Goal: Information Seeking & Learning: Stay updated

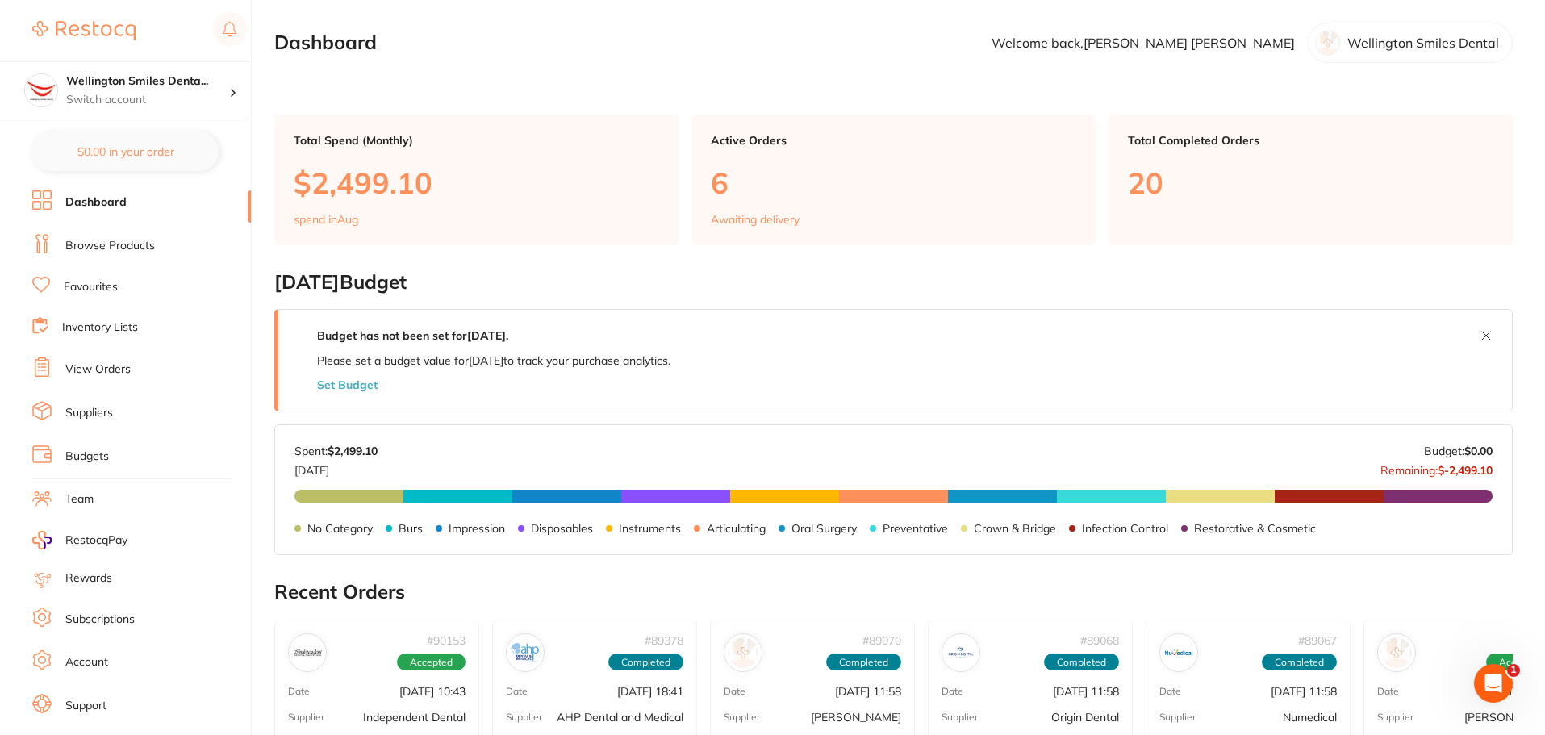
click at [1491, 675] on icon "Open Intercom Messenger" at bounding box center [1494, 683] width 27 height 27
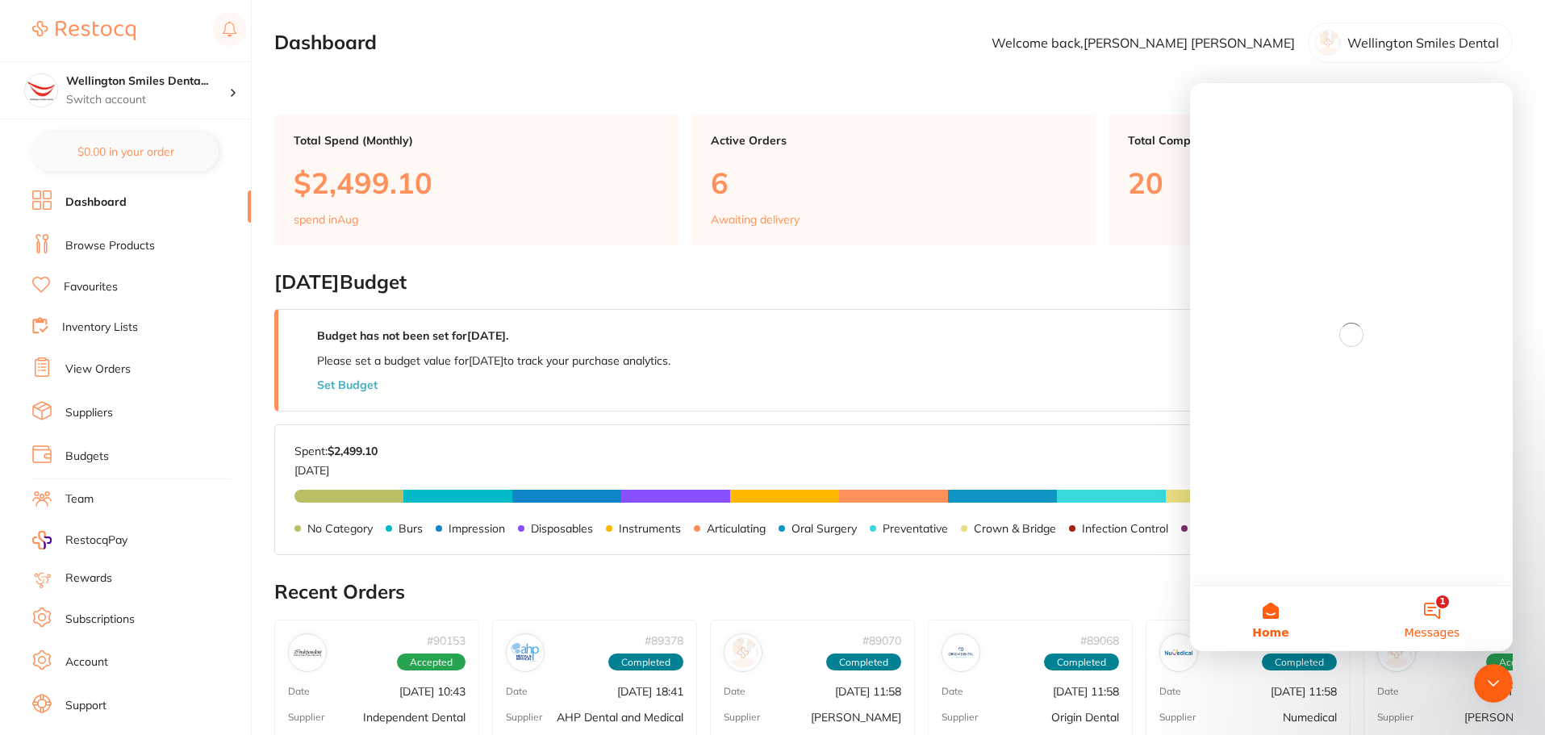
click at [1436, 629] on span "Messages" at bounding box center [1433, 632] width 56 height 11
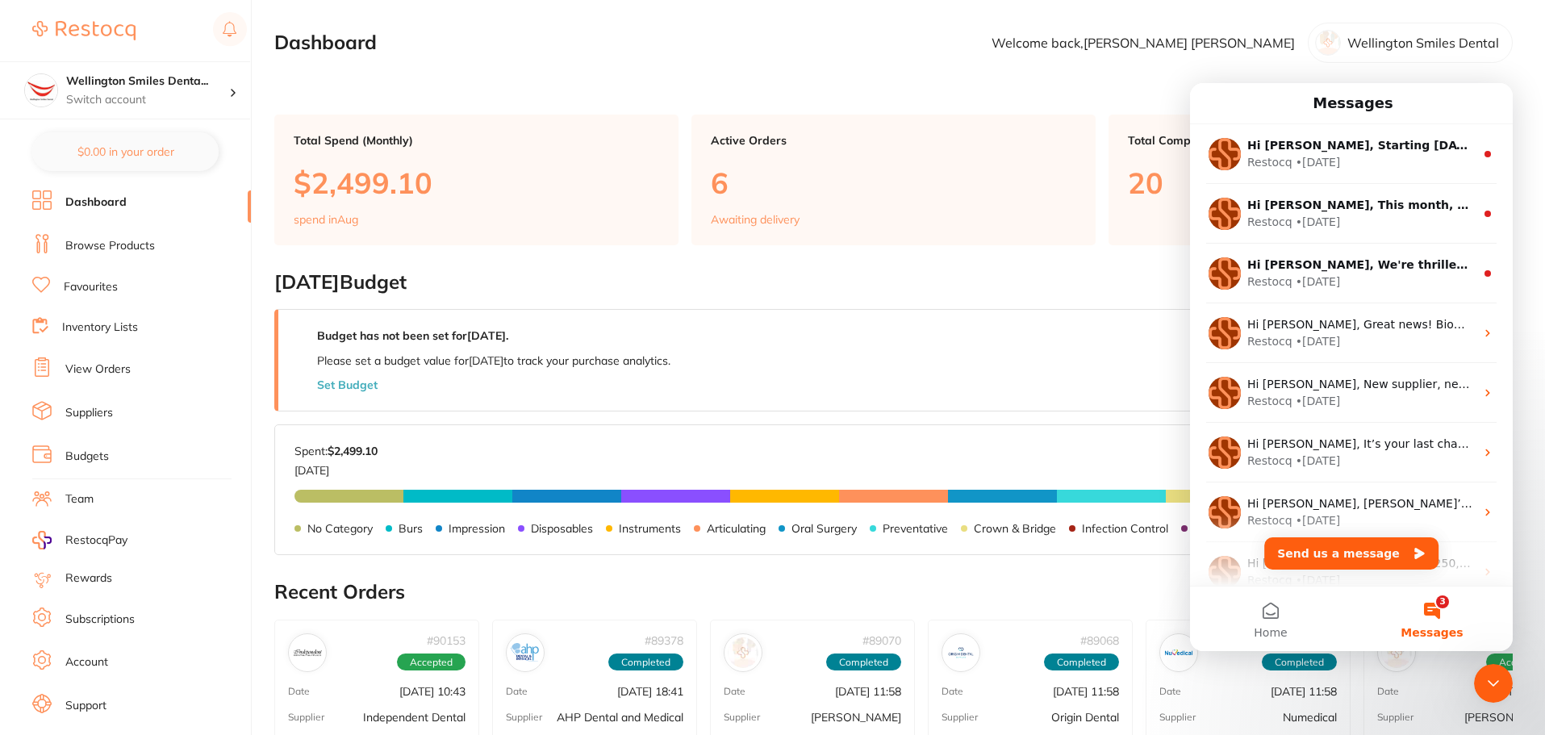
click at [1436, 629] on span "Messages" at bounding box center [1432, 632] width 62 height 11
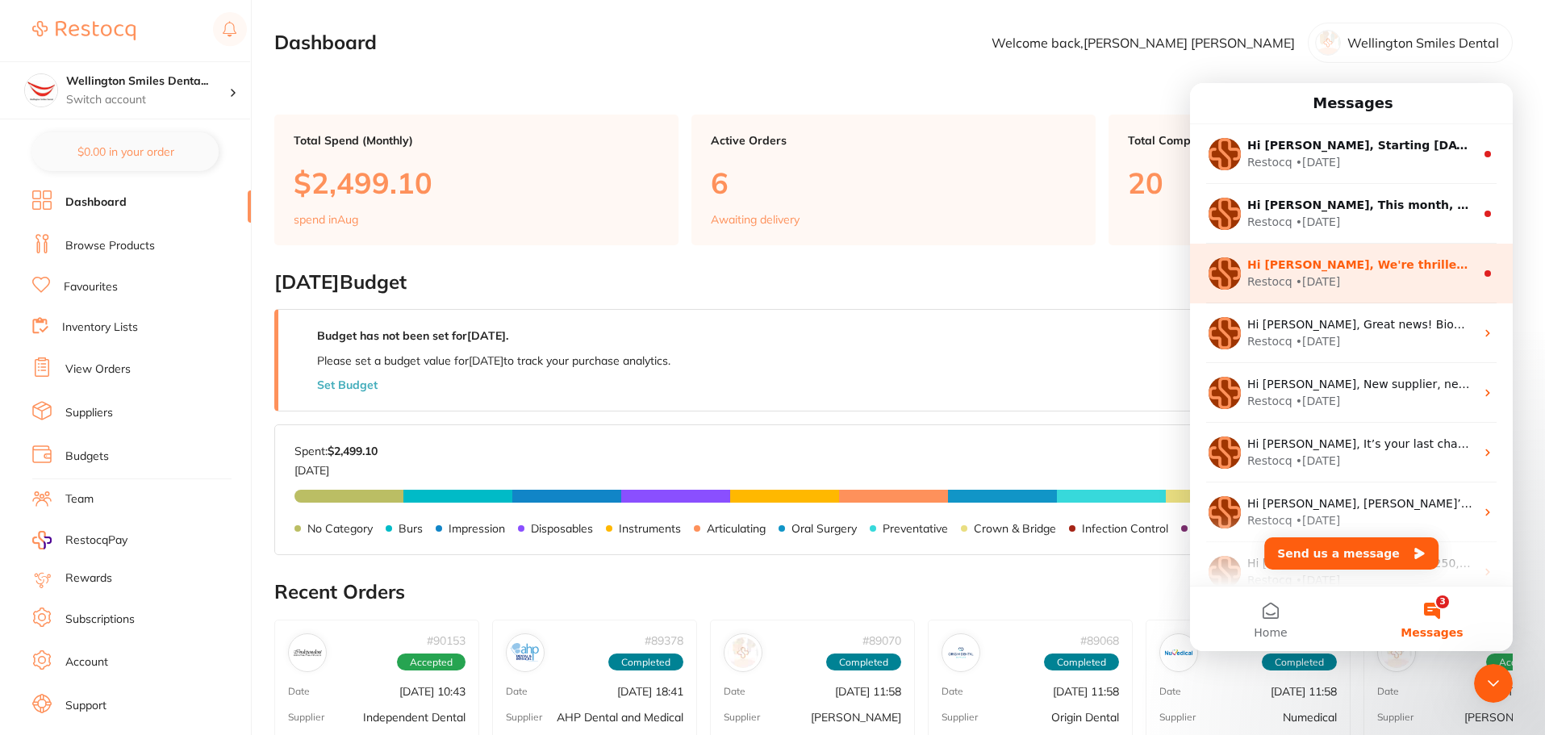
click at [1371, 280] on div "Restocq • [DATE]" at bounding box center [1361, 282] width 228 height 17
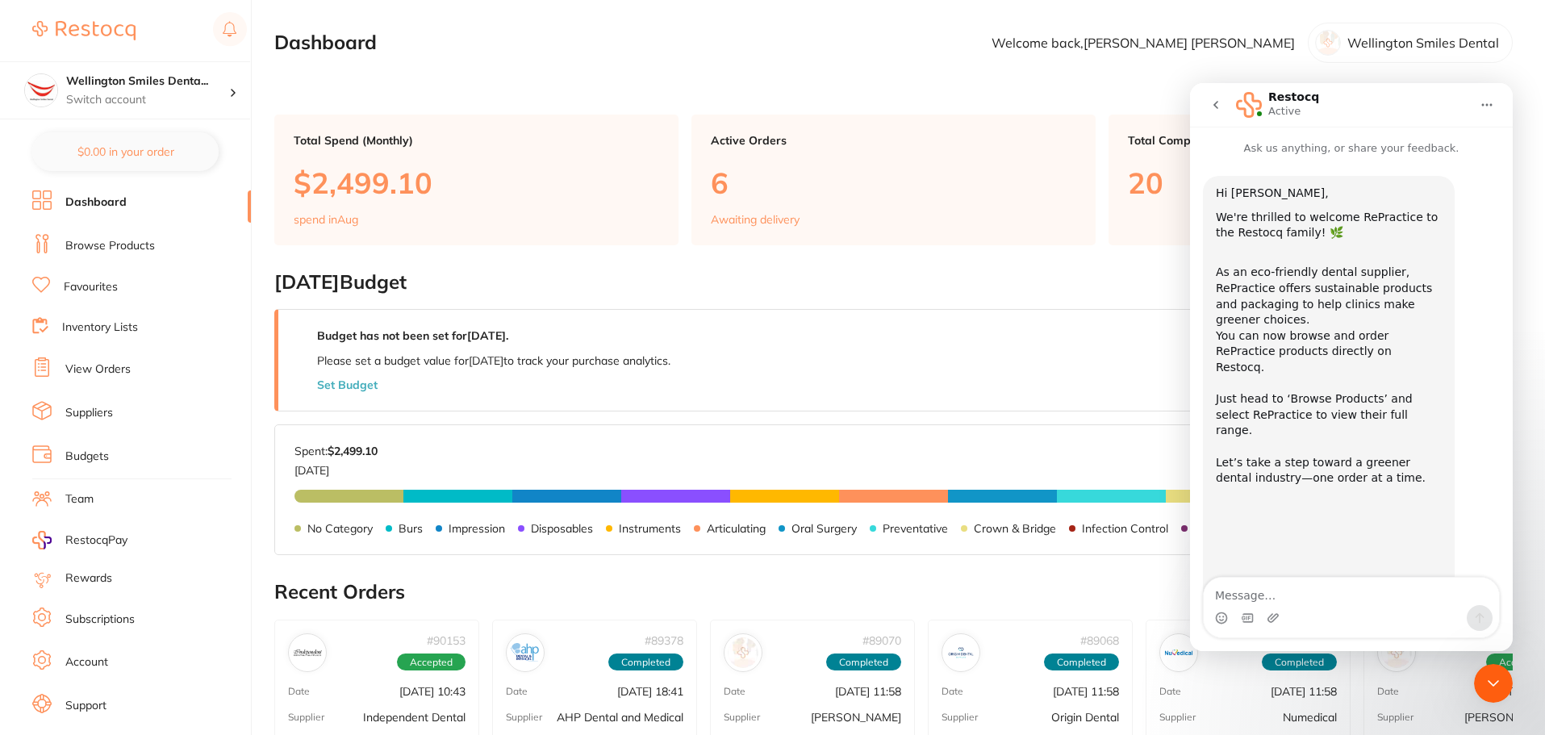
scroll to position [129, 0]
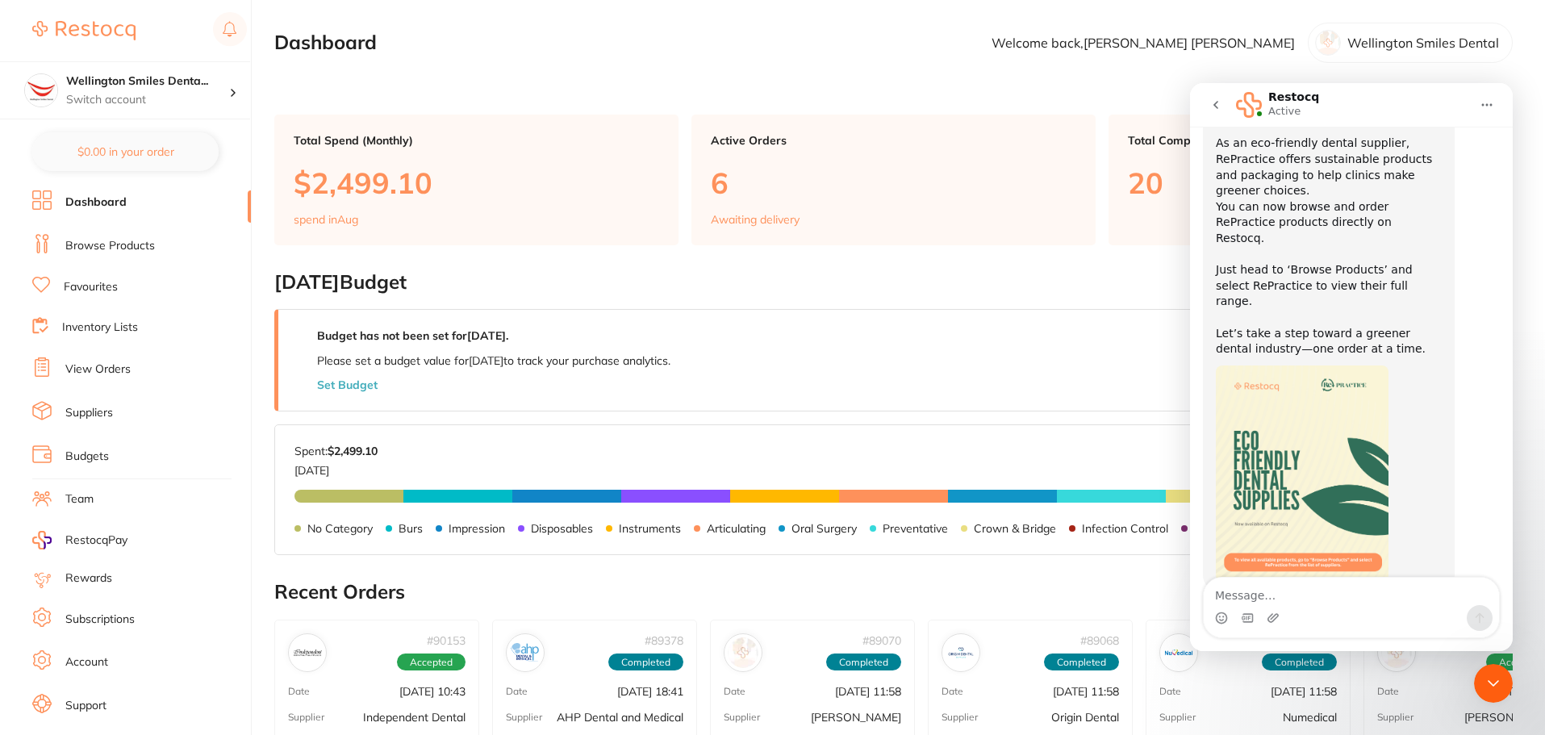
click at [1208, 102] on button "go back" at bounding box center [1216, 105] width 31 height 31
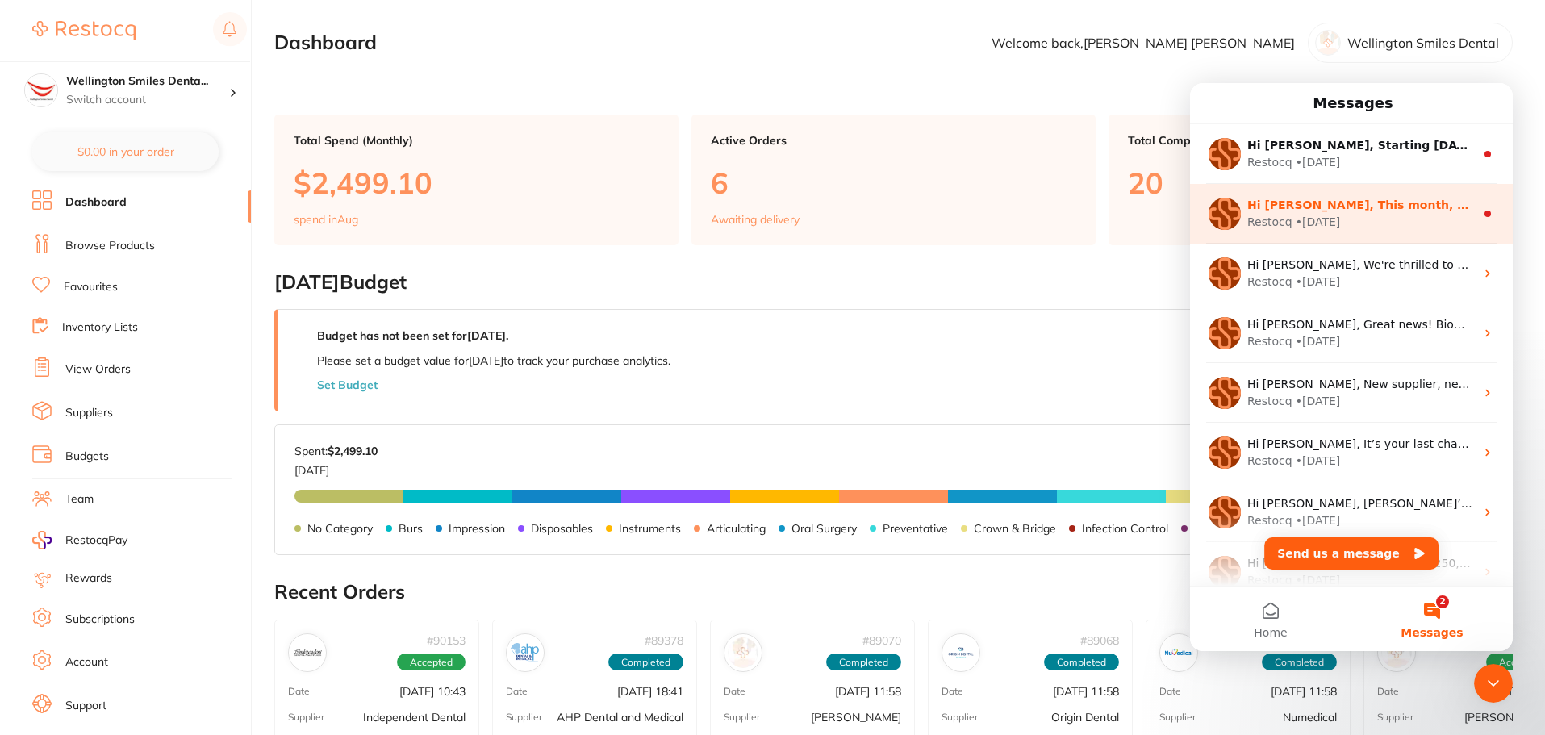
click at [1296, 221] on div "• [DATE]" at bounding box center [1318, 222] width 45 height 17
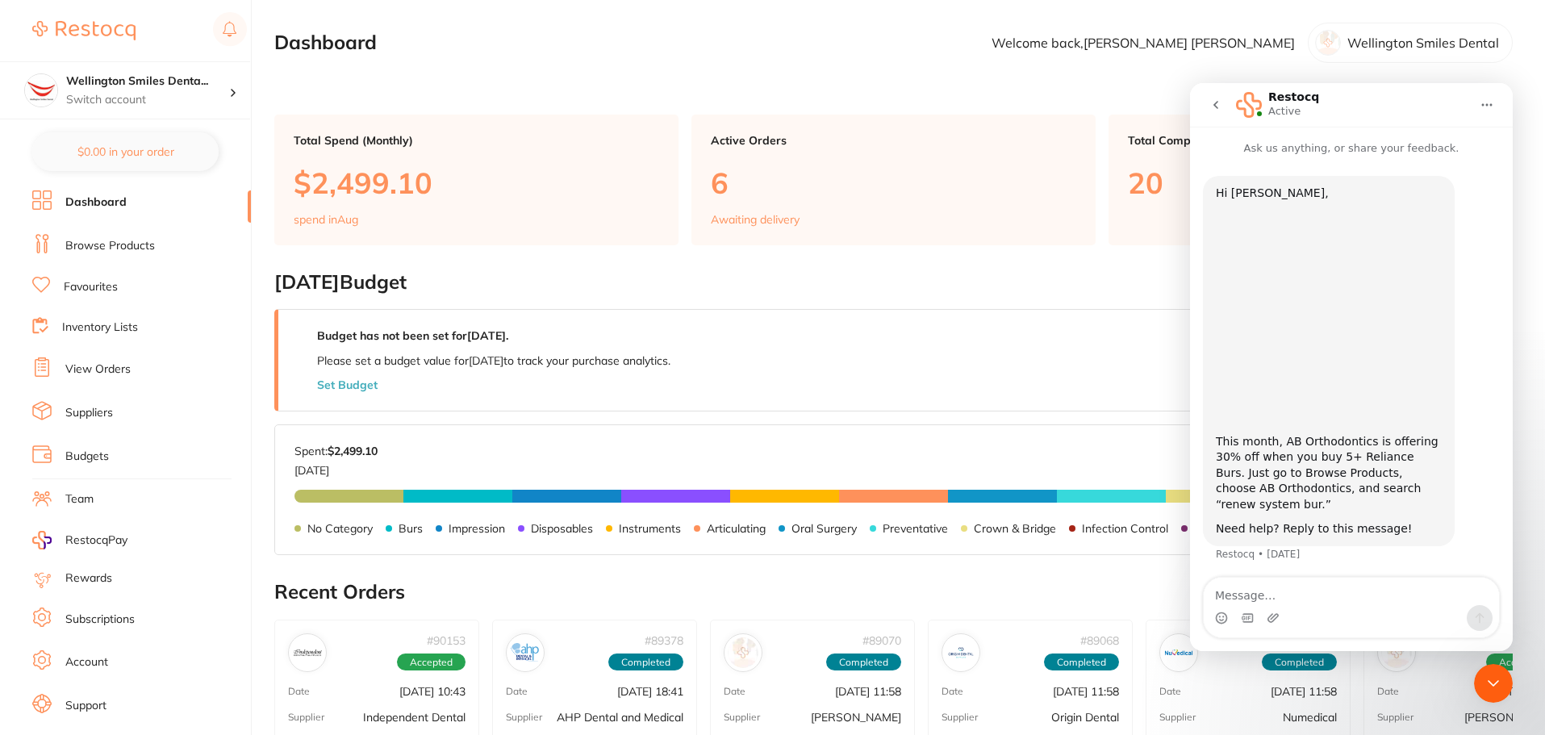
click at [1216, 110] on icon "go back" at bounding box center [1215, 104] width 13 height 13
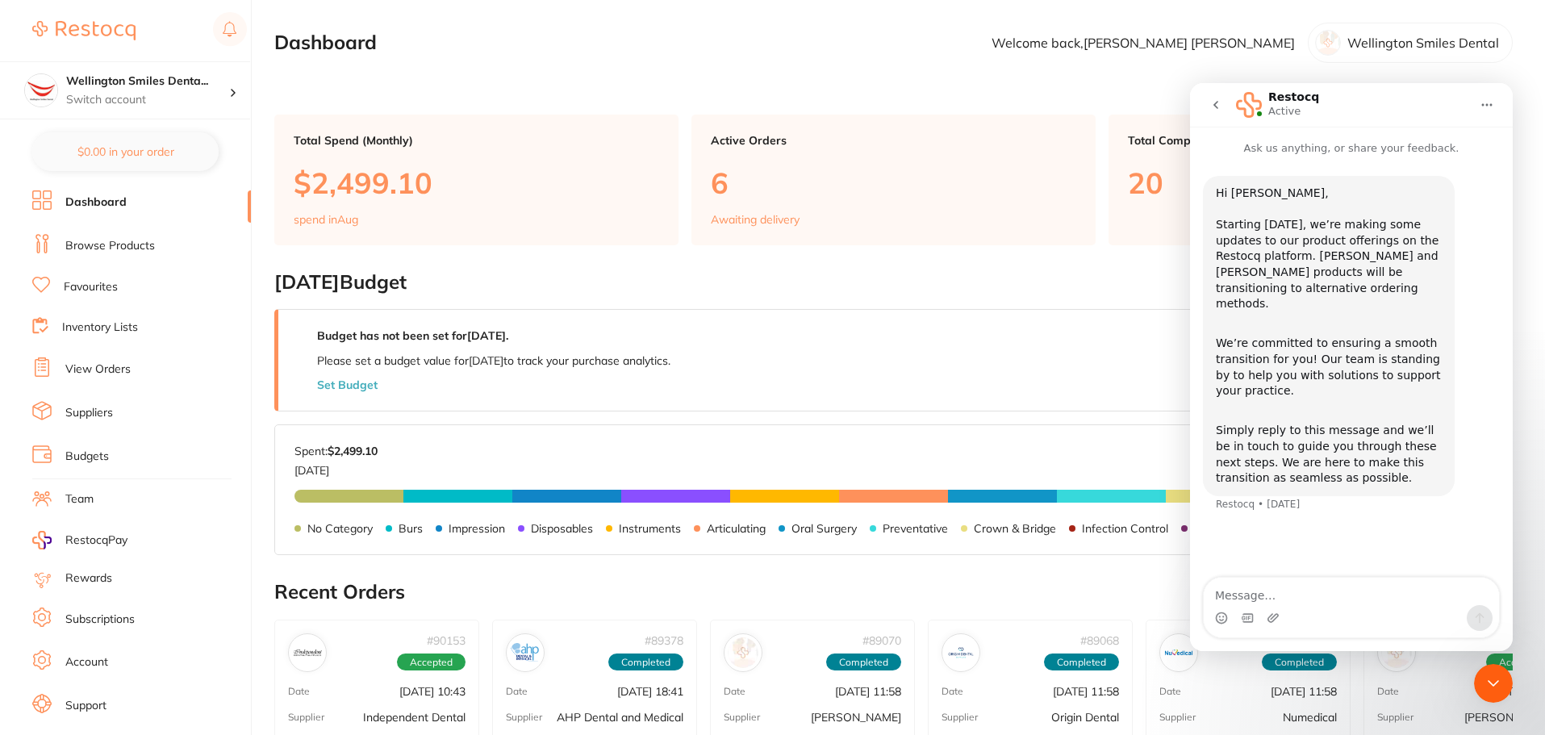
click at [1213, 107] on icon "go back" at bounding box center [1215, 104] width 13 height 13
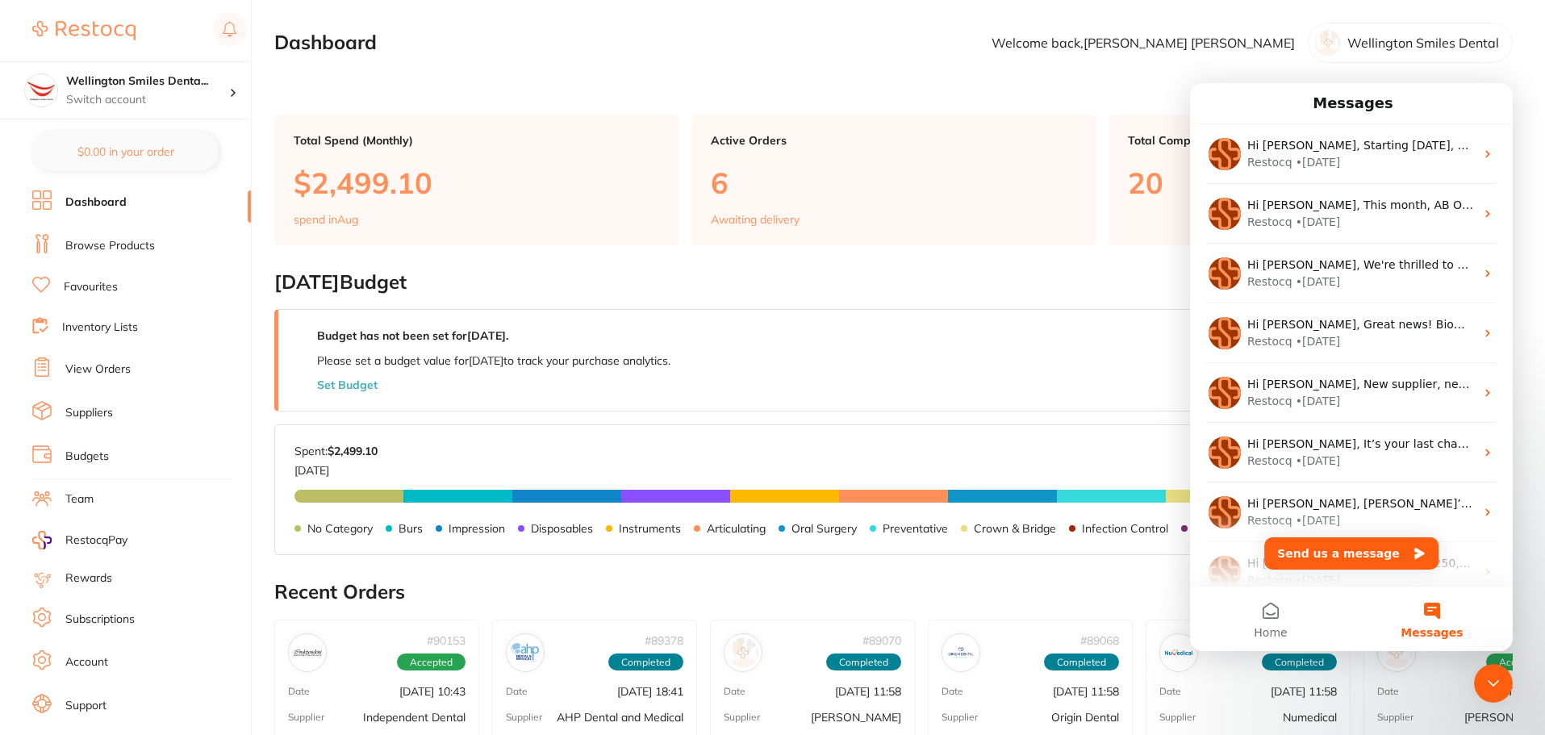
click at [1009, 403] on div "Budget has not been set for [DATE] . Please set a budget value for [DATE] to tr…" at bounding box center [893, 360] width 1239 height 102
click at [1489, 684] on icon "Close Intercom Messenger" at bounding box center [1493, 683] width 19 height 19
